Goal: Find specific page/section: Find specific page/section

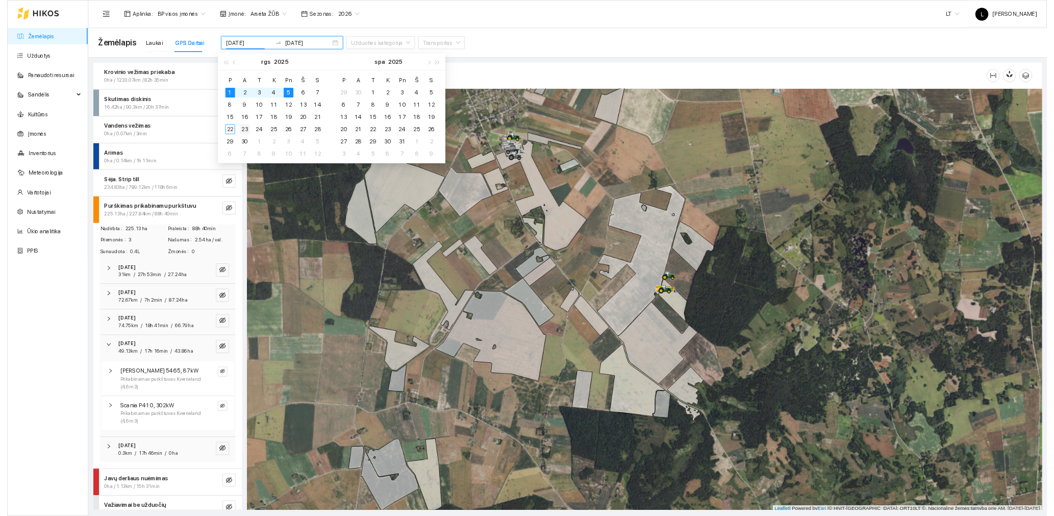
scroll to position [3, 0]
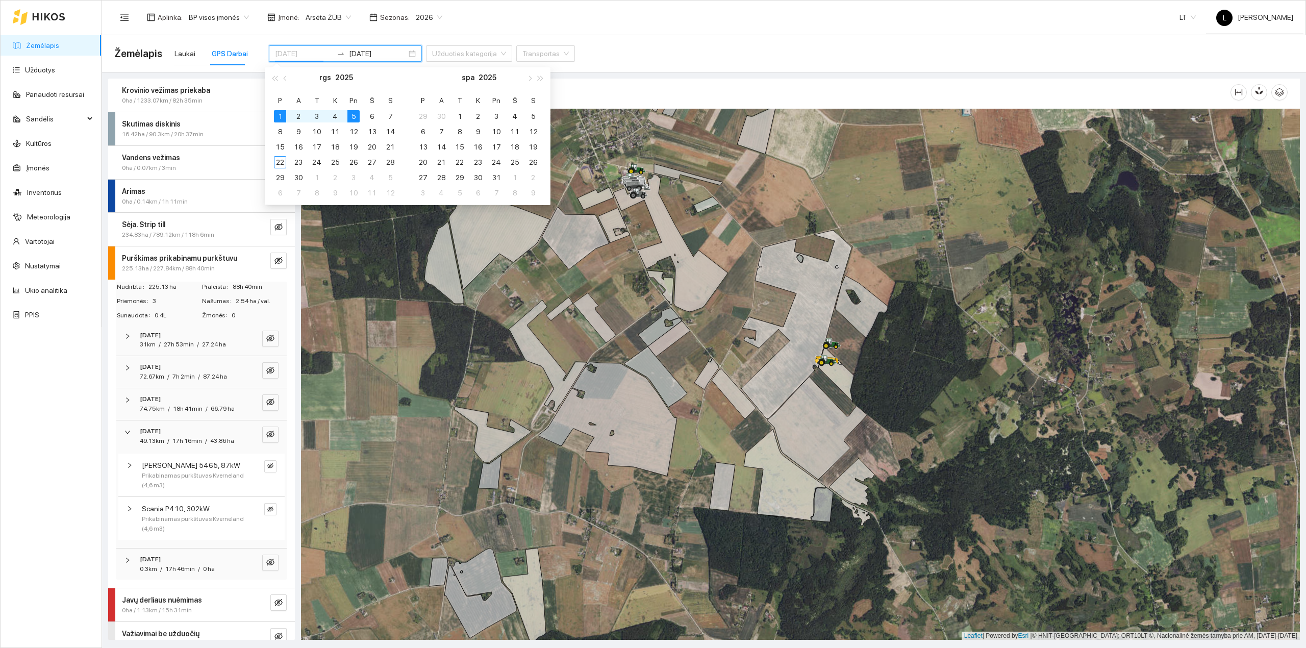
type input "[DATE]"
click at [621, 50] on div "Žemėlapis Laukai GPS Darbai [DATE] [DATE] Užduoties kategorija Transportas" at bounding box center [703, 53] width 1179 height 33
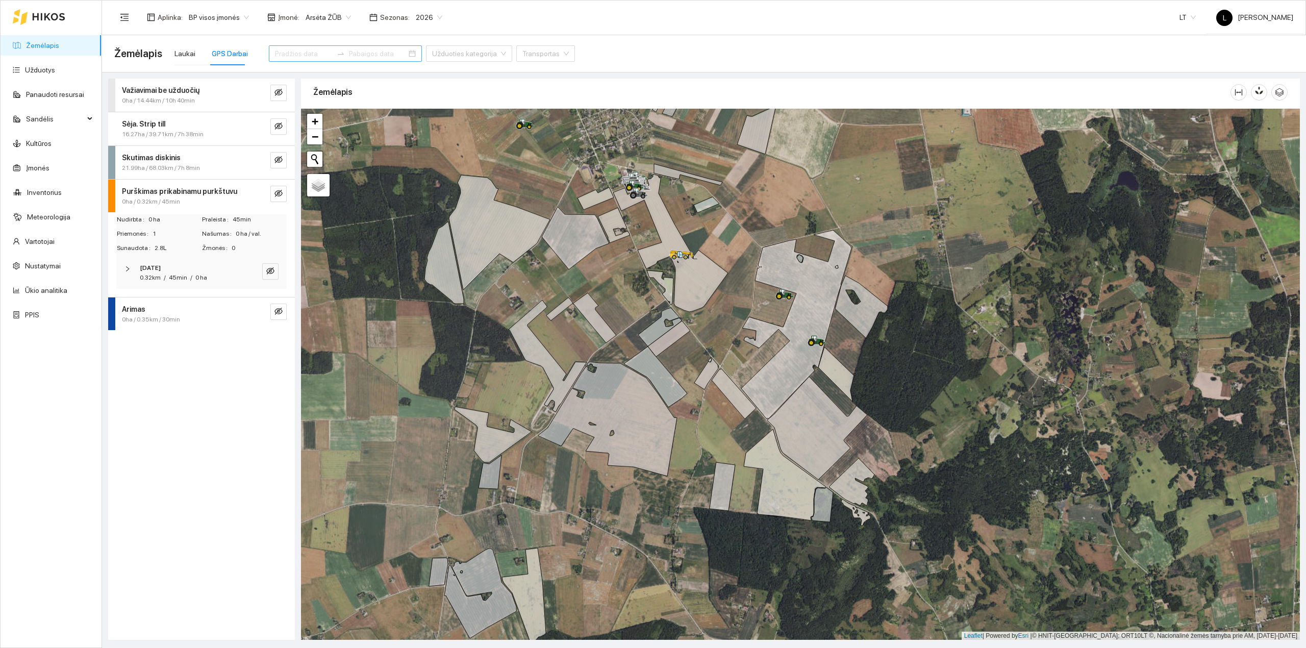
click at [41, 31] on div at bounding box center [39, 17] width 53 height 33
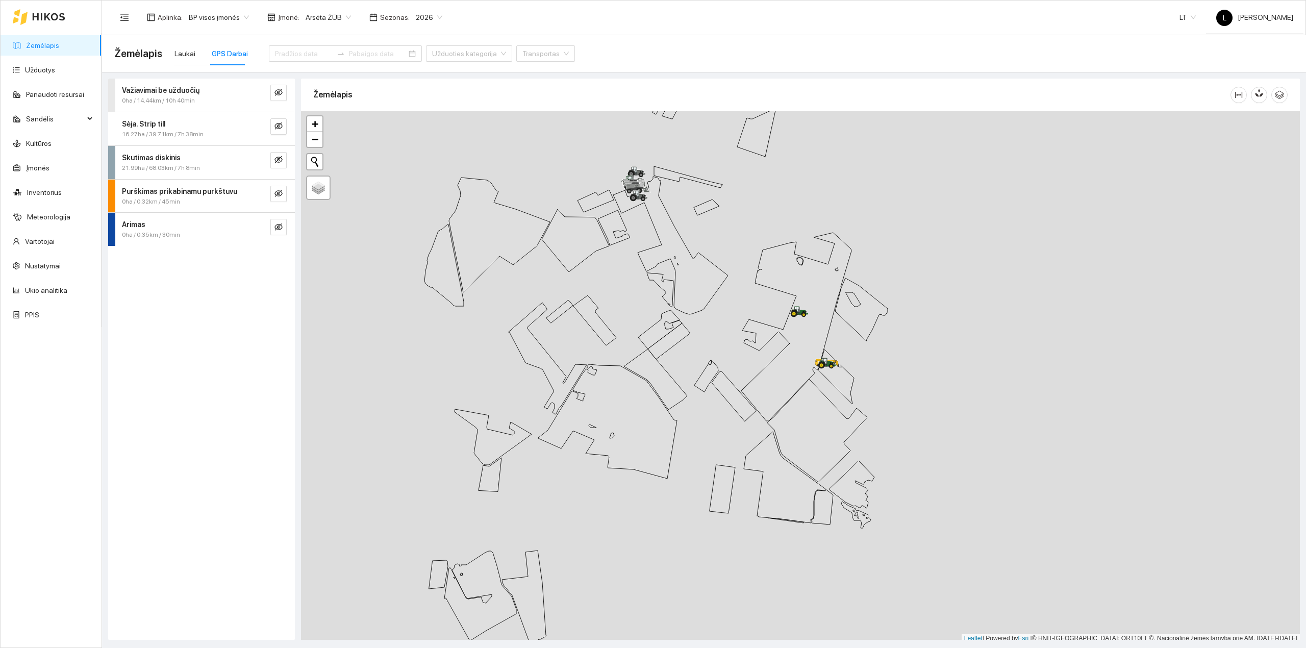
click at [56, 48] on link "Žemėlapis" at bounding box center [42, 45] width 33 height 8
click at [193, 54] on div "Laukai GPS Darbai" at bounding box center [210, 53] width 73 height 23
click at [189, 57] on div "Laukai" at bounding box center [184, 53] width 21 height 11
